Goal: Task Accomplishment & Management: Use online tool/utility

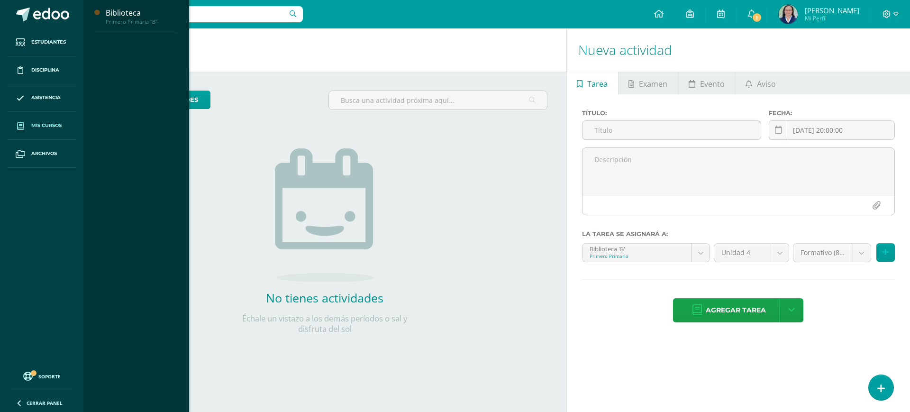
click at [47, 127] on span "Mis cursos" at bounding box center [46, 126] width 30 height 8
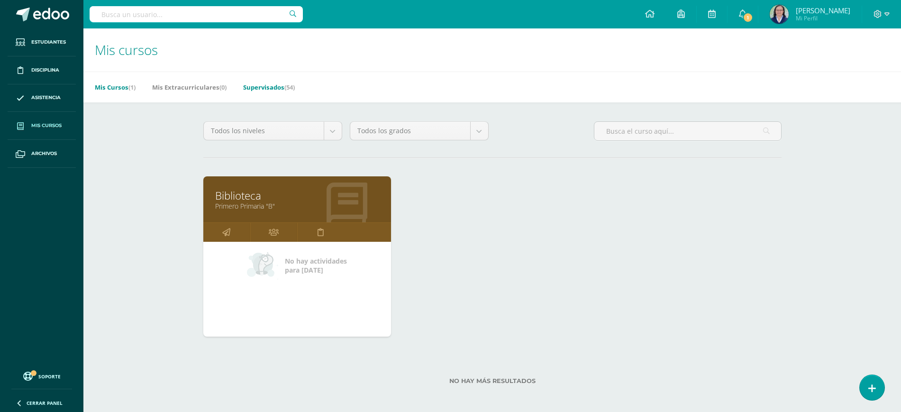
click at [284, 84] on link "Supervisados (54)" at bounding box center [269, 87] width 52 height 15
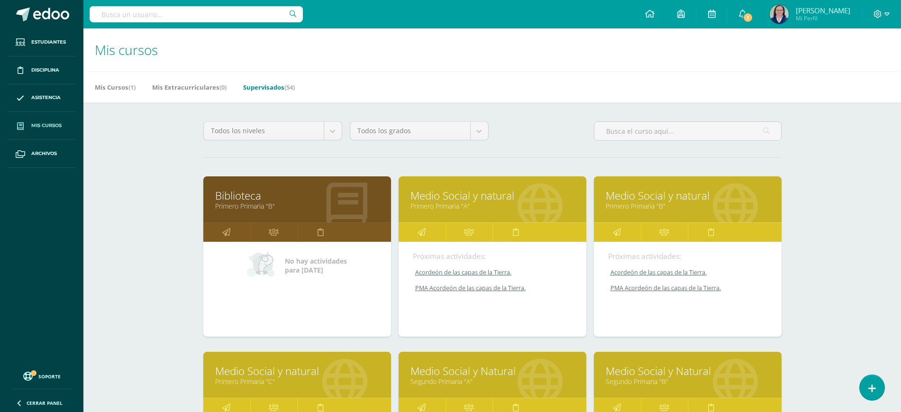
click at [452, 187] on div "Medio Social y natural Primero Primaria "A"" at bounding box center [493, 199] width 188 height 46
click at [462, 199] on link "Medio Social y natural" at bounding box center [493, 195] width 164 height 15
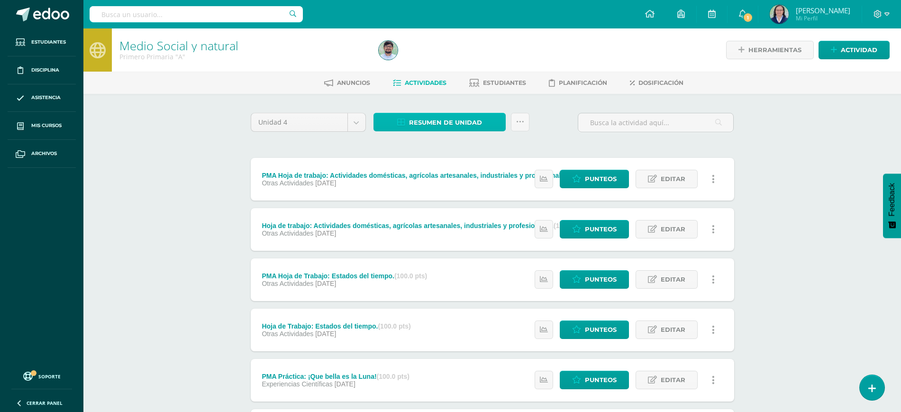
click at [460, 125] on span "Resumen de unidad" at bounding box center [445, 123] width 73 height 18
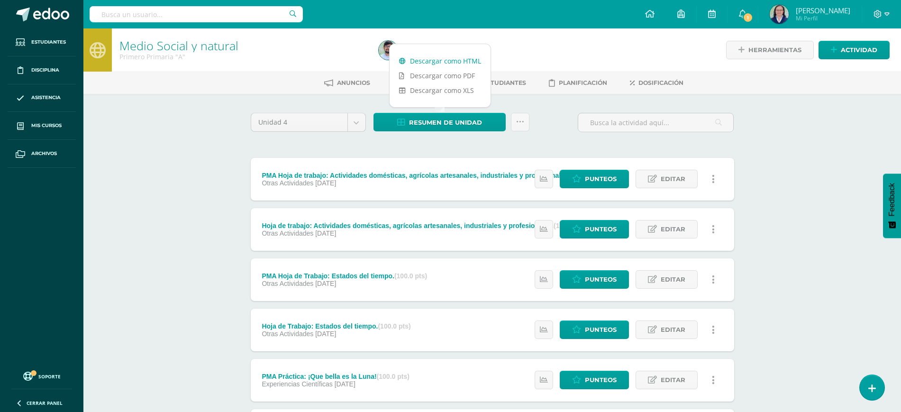
click at [445, 62] on link "Descargar como HTML" at bounding box center [440, 61] width 101 height 15
click at [335, 50] on h1 "Medio Social y natural" at bounding box center [243, 45] width 248 height 13
